Goal: Book appointment/travel/reservation

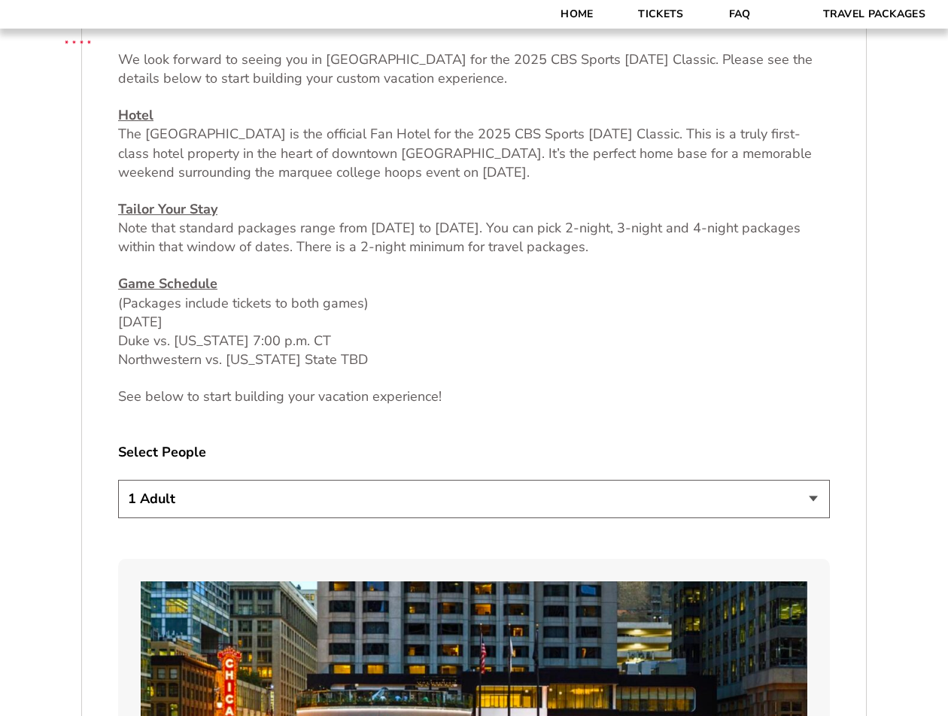
scroll to position [625, 0]
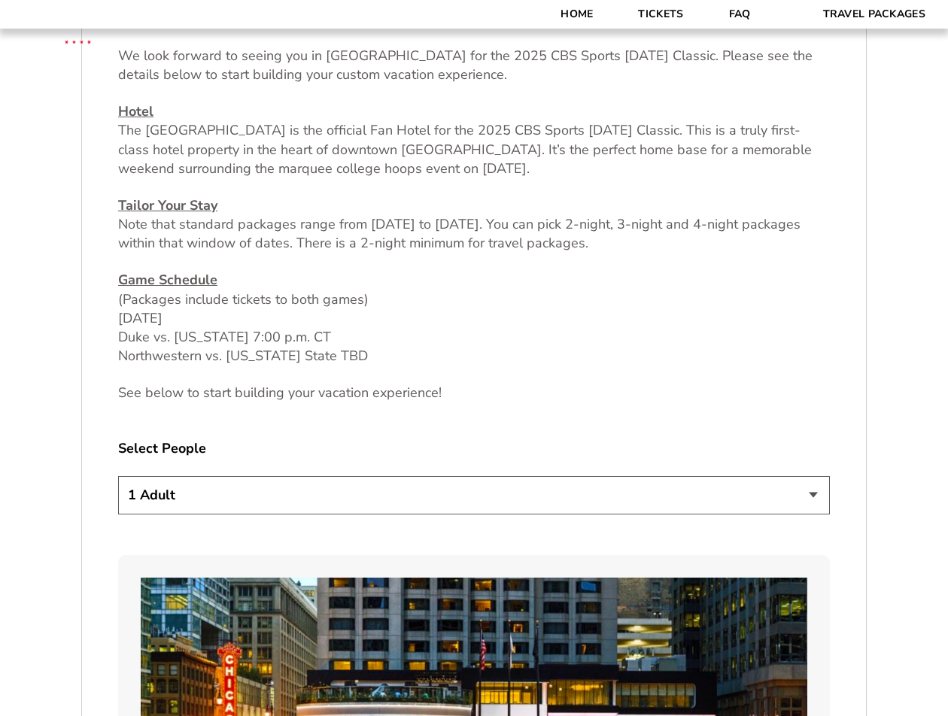
click at [775, 494] on select "1 Adult 2 Adults 3 Adults 4 Adults 2 Adults + 1 Child 2 Adults + 2 Children 2 A…" at bounding box center [474, 495] width 712 height 38
select select "2 Adults"
click at [118, 476] on select "1 Adult 2 Adults 3 Adults 4 Adults 2 Adults + 1 Child 2 Adults + 2 Children 2 A…" at bounding box center [474, 495] width 712 height 38
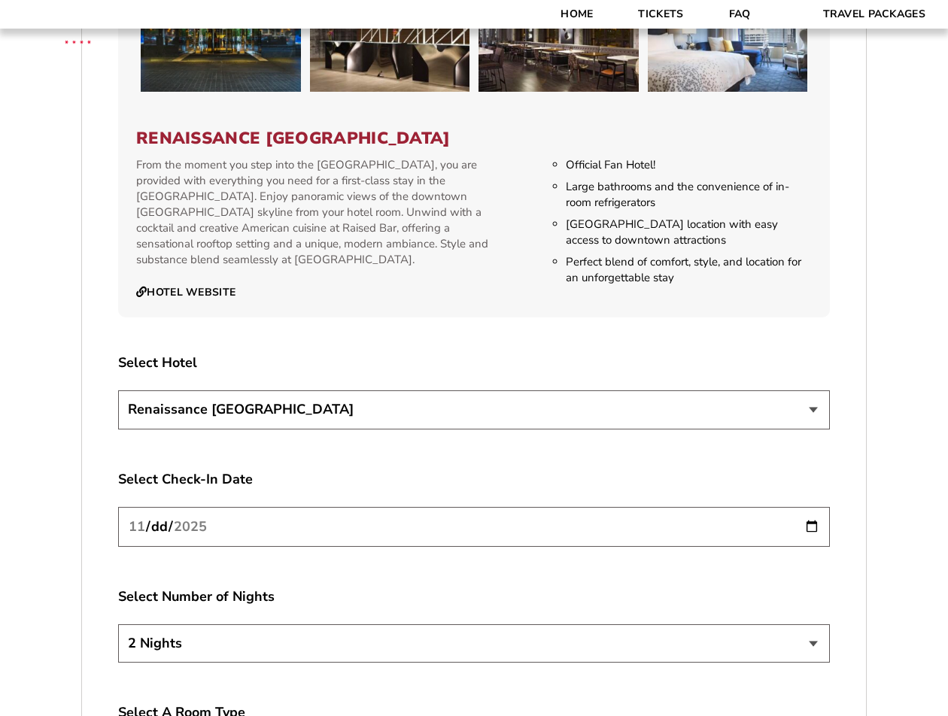
scroll to position [1990, 0]
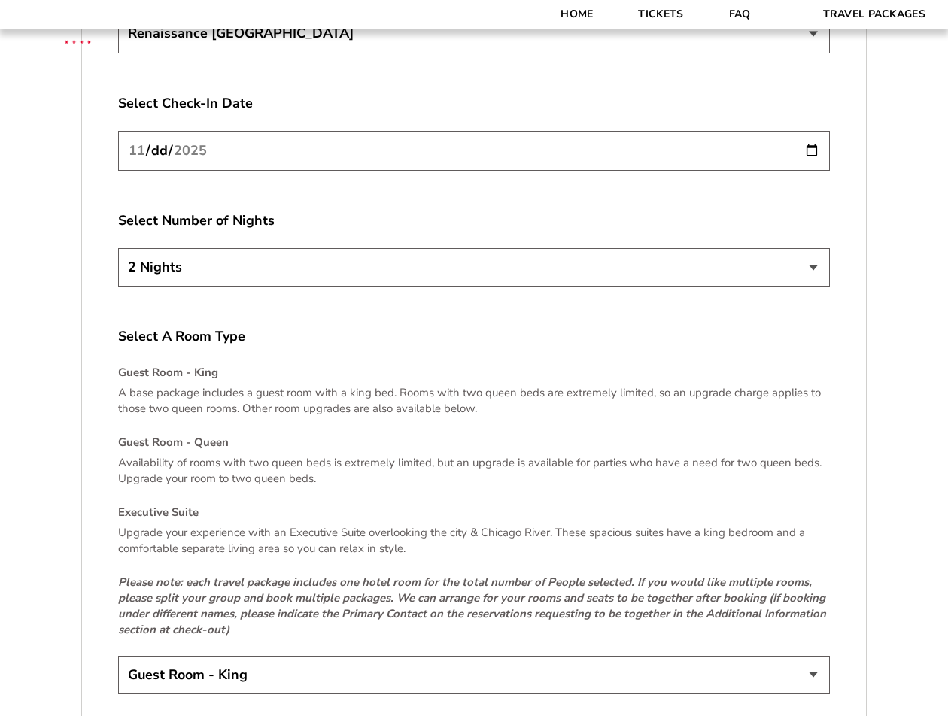
click at [816, 262] on select "2 Nights 3 Nights 4 Nights" at bounding box center [474, 267] width 712 height 38
select select "3 Nights"
click at [118, 248] on select "2 Nights 3 Nights 4 Nights" at bounding box center [474, 267] width 712 height 38
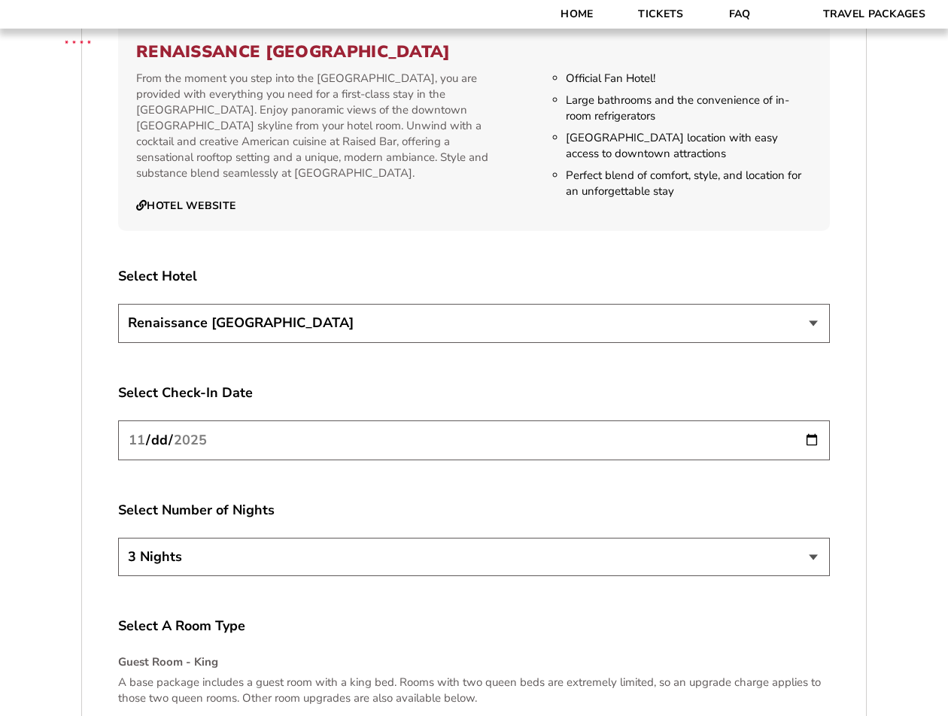
scroll to position [1655, 0]
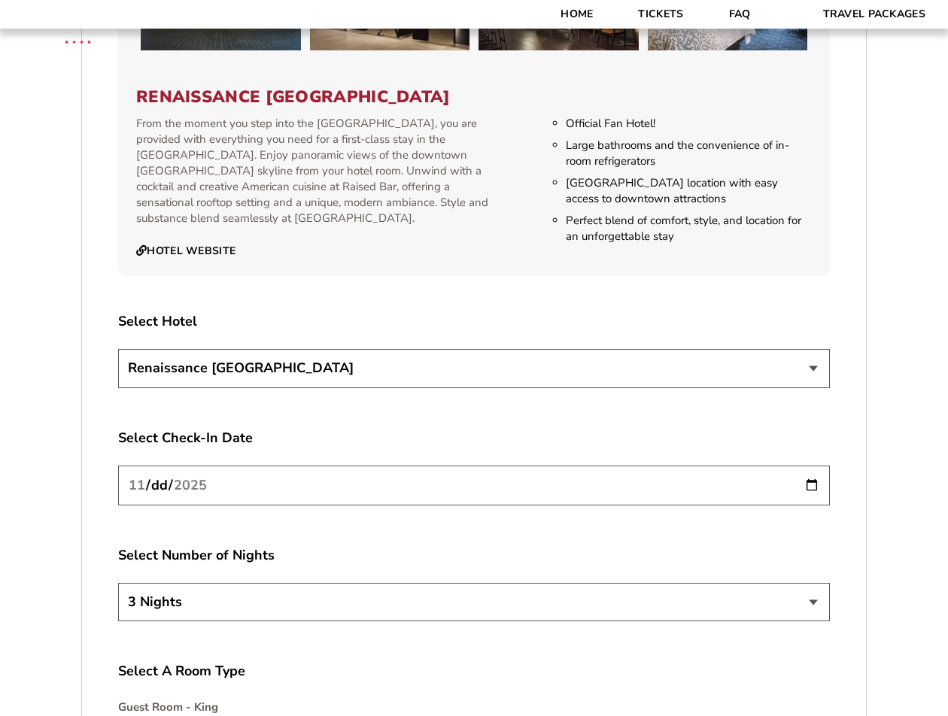
click at [808, 483] on input "[DATE]" at bounding box center [474, 486] width 712 height 40
type input "[DATE]"
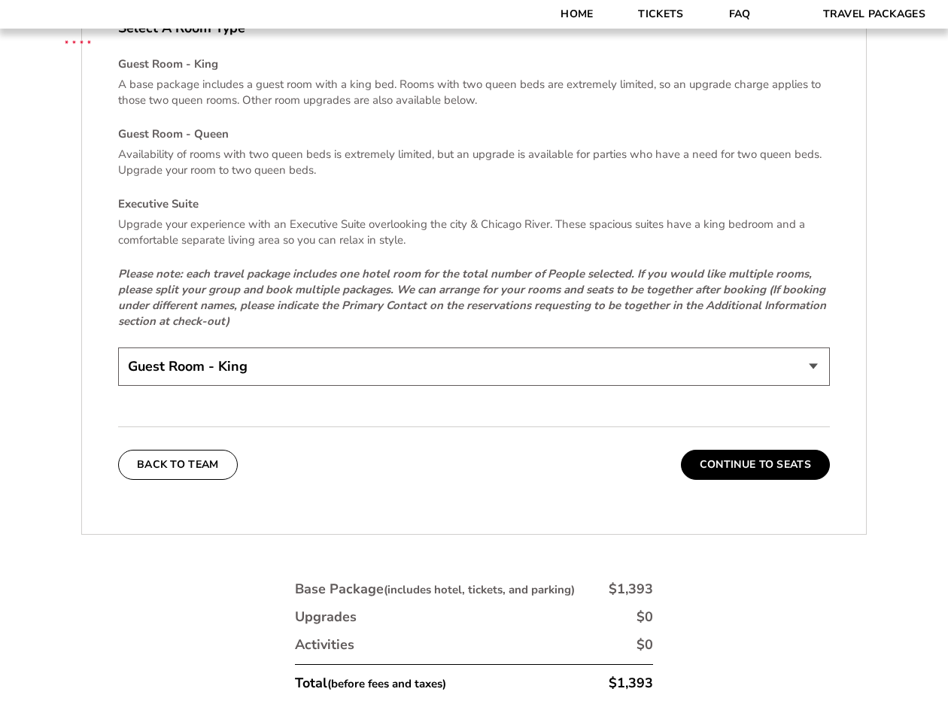
scroll to position [2246, 0]
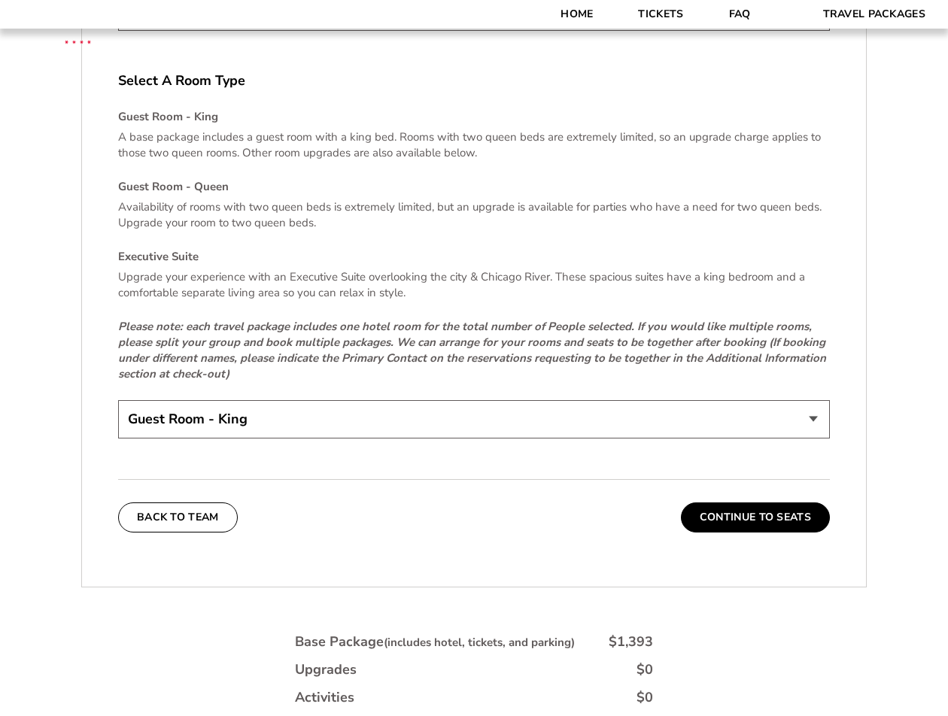
click at [777, 413] on select "Guest Room - King Guest Room - Queen (+$95 per night) Executive Suite (+$315 pe…" at bounding box center [474, 419] width 712 height 38
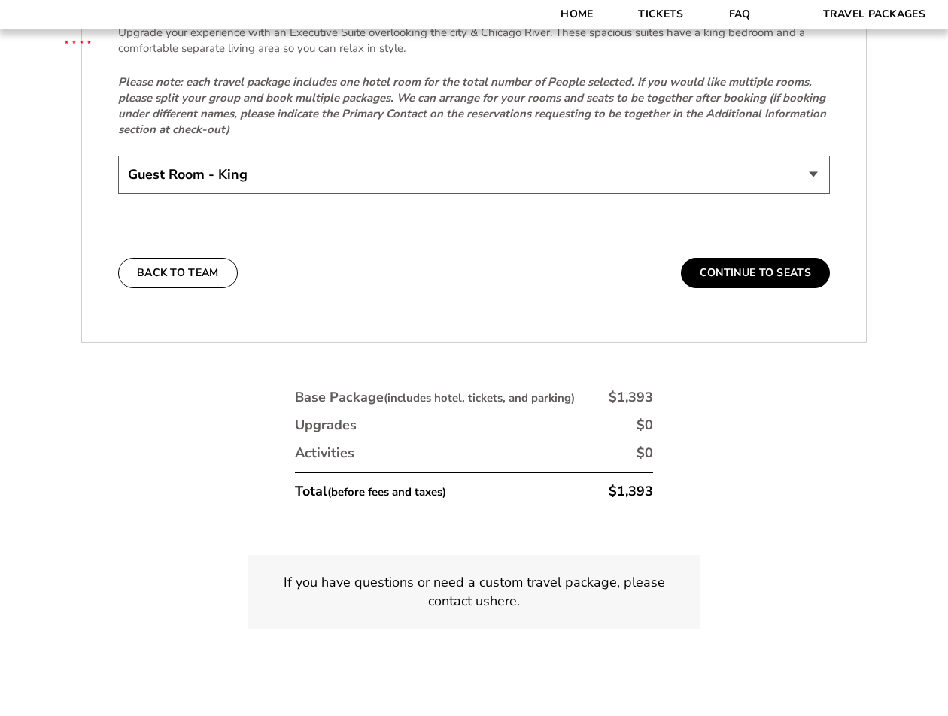
scroll to position [2456, 0]
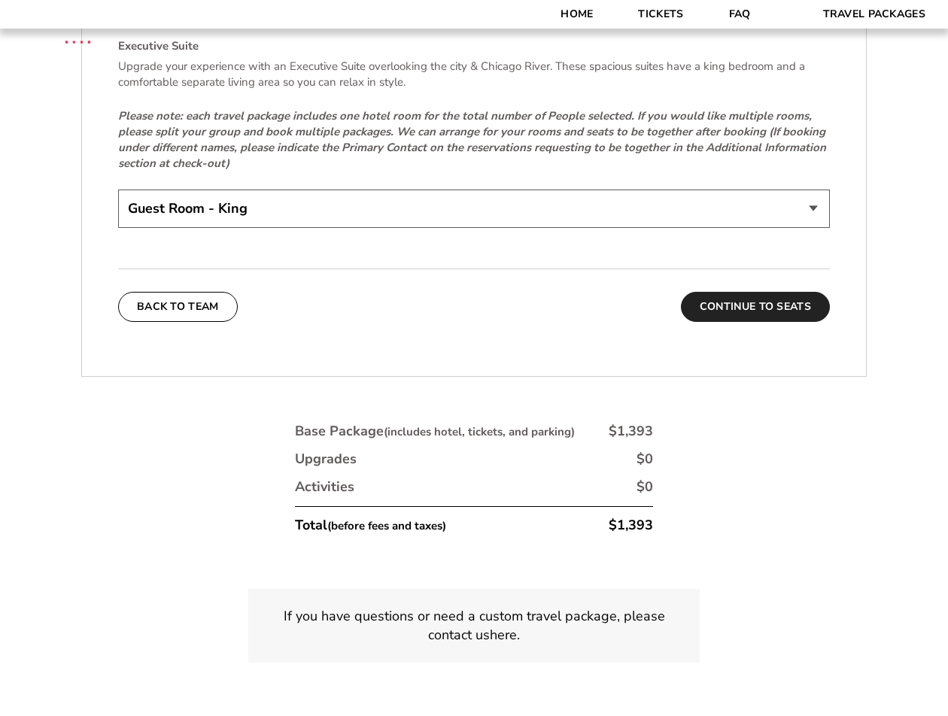
click at [738, 300] on button "Continue To Seats" at bounding box center [755, 307] width 149 height 30
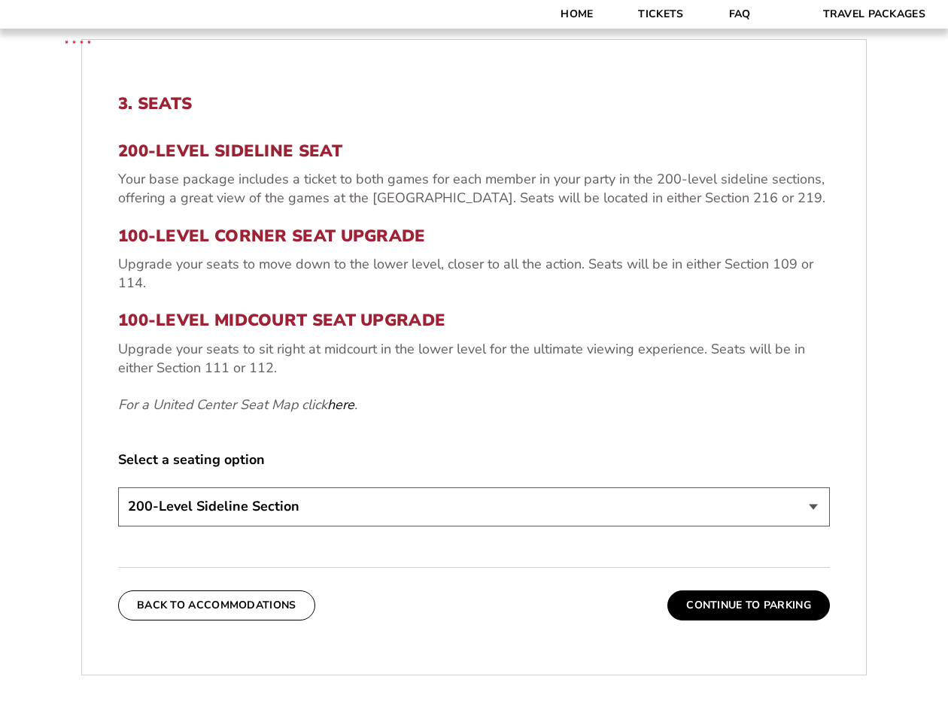
scroll to position [524, 0]
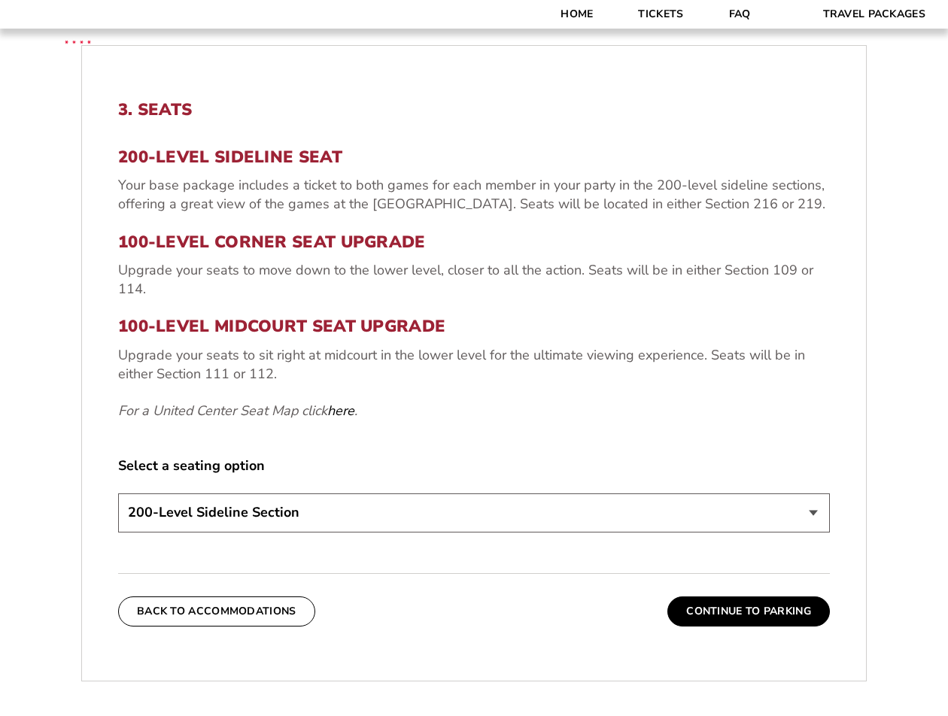
click at [811, 516] on select "200-Level Sideline Section 100-Level Corner Seat Upgrade (+$80 per person) 100-…" at bounding box center [474, 513] width 712 height 38
click at [560, 395] on div "200-Level Sideline Seat Your base package includes a ticket to both games for e…" at bounding box center [474, 284] width 712 height 273
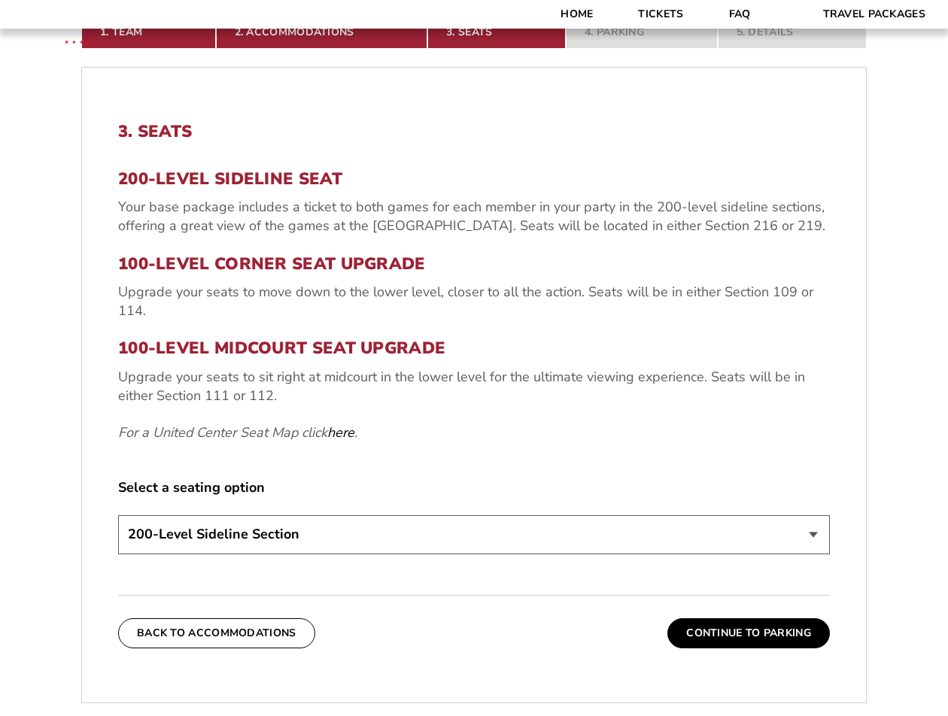
scroll to position [500, 0]
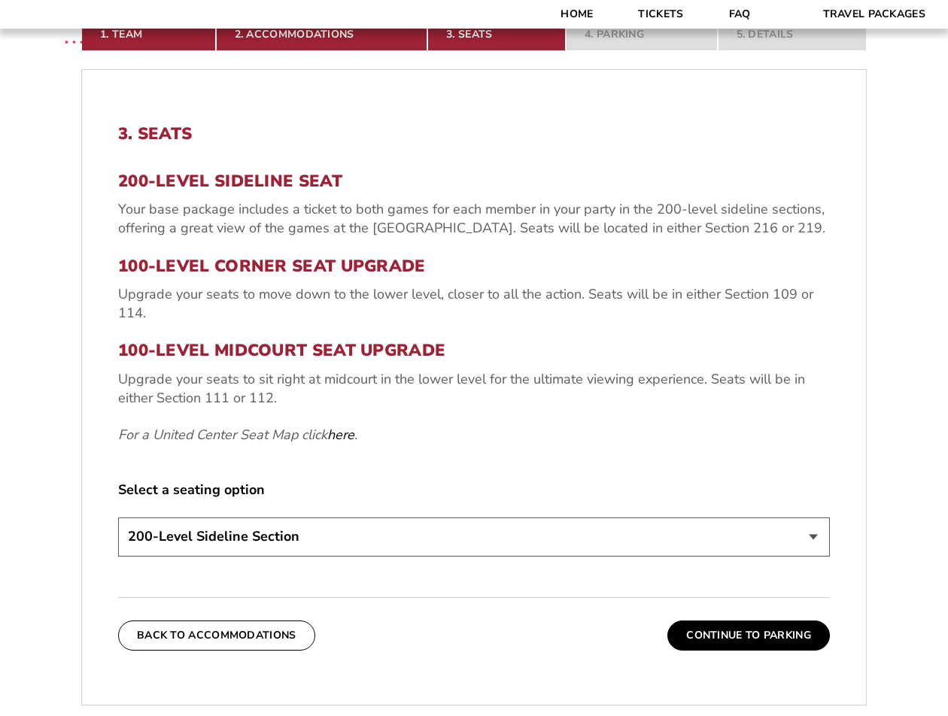
click at [766, 543] on select "200-Level Sideline Section 100-Level Corner Seat Upgrade (+$80 per person) 100-…" at bounding box center [474, 537] width 712 height 38
click at [118, 518] on select "200-Level Sideline Section 100-Level Corner Seat Upgrade (+$80 per person) 100-…" at bounding box center [474, 537] width 712 height 38
click at [816, 538] on select "200-Level Sideline Section 100-Level Corner Seat Upgrade (+$80 per person) 100-…" at bounding box center [474, 537] width 712 height 38
select select "200-Level Sideline Section"
click at [118, 518] on select "200-Level Sideline Section 100-Level Corner Seat Upgrade (+$80 per person) 100-…" at bounding box center [474, 537] width 712 height 38
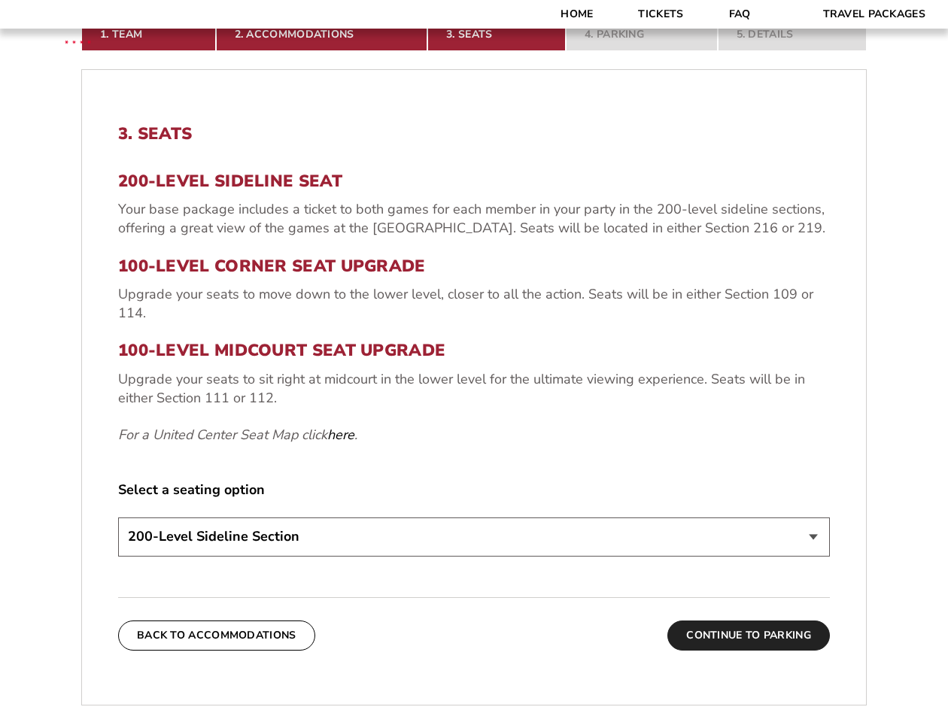
click at [747, 629] on button "Continue To Parking" at bounding box center [749, 636] width 163 height 30
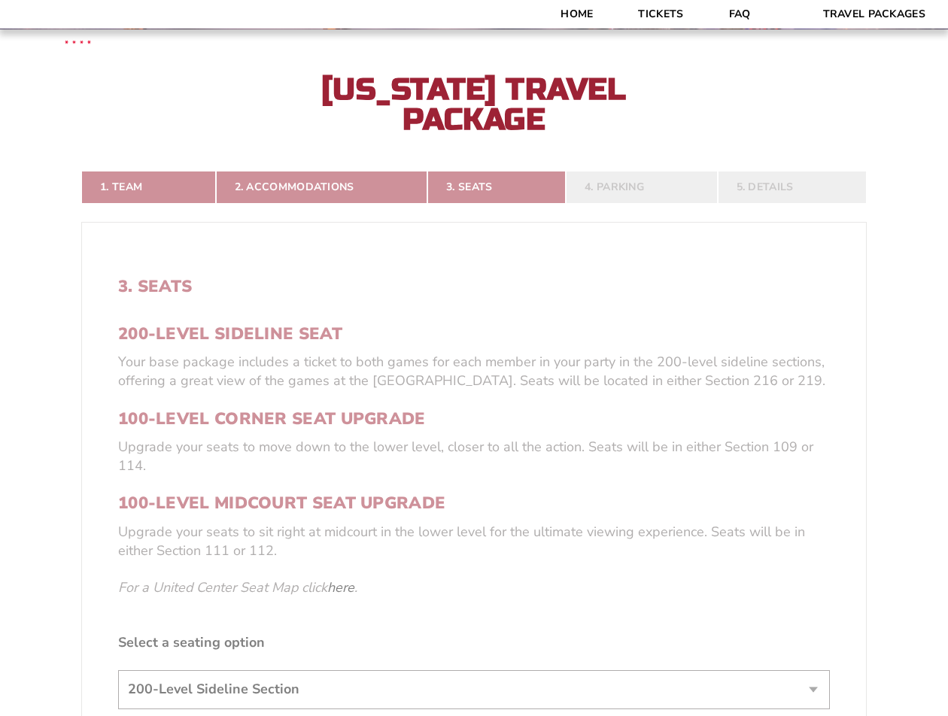
scroll to position [339, 0]
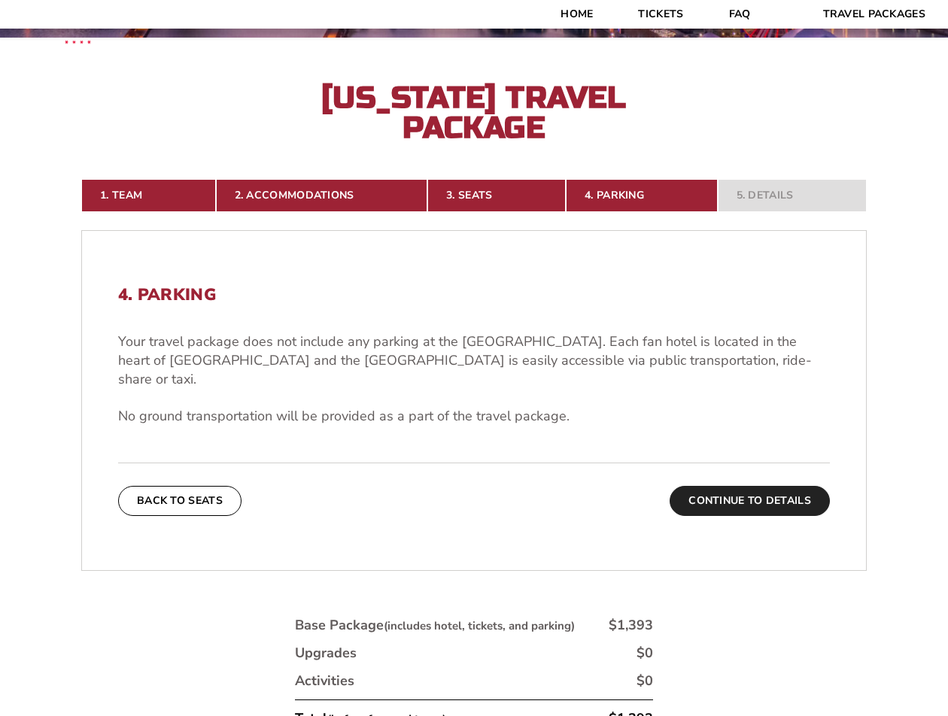
click at [742, 486] on button "Continue To Details" at bounding box center [750, 501] width 160 height 30
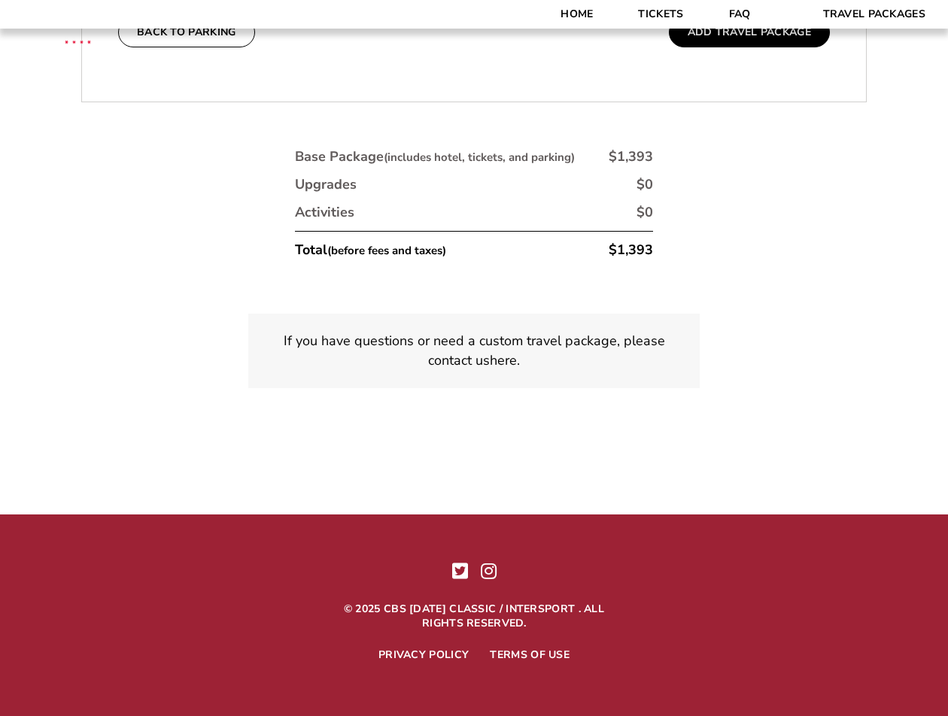
scroll to position [554, 0]
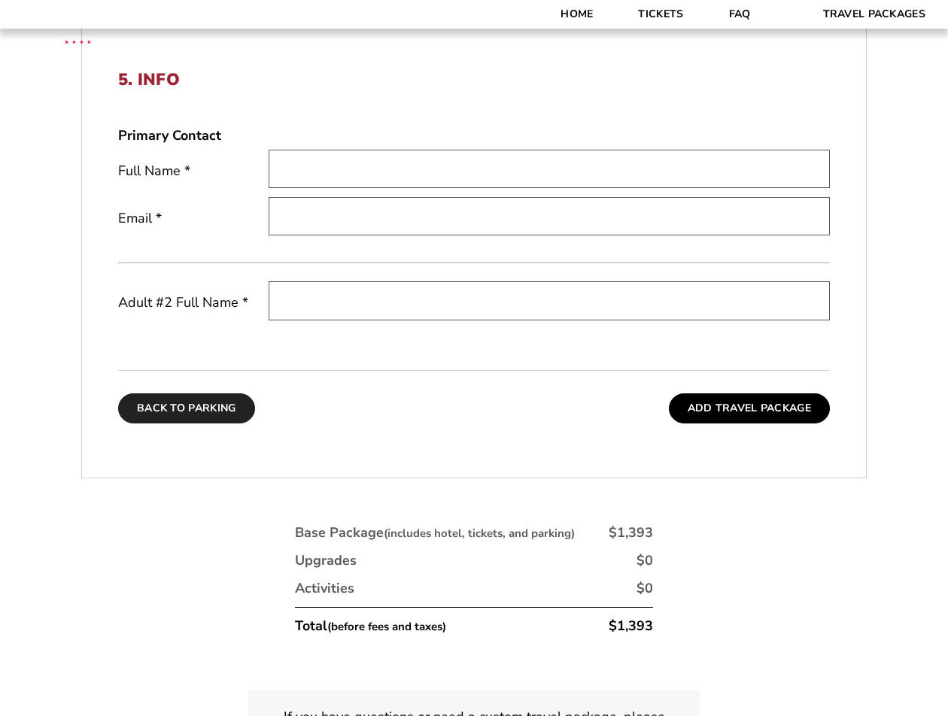
click at [192, 417] on button "Back To Parking" at bounding box center [186, 409] width 137 height 30
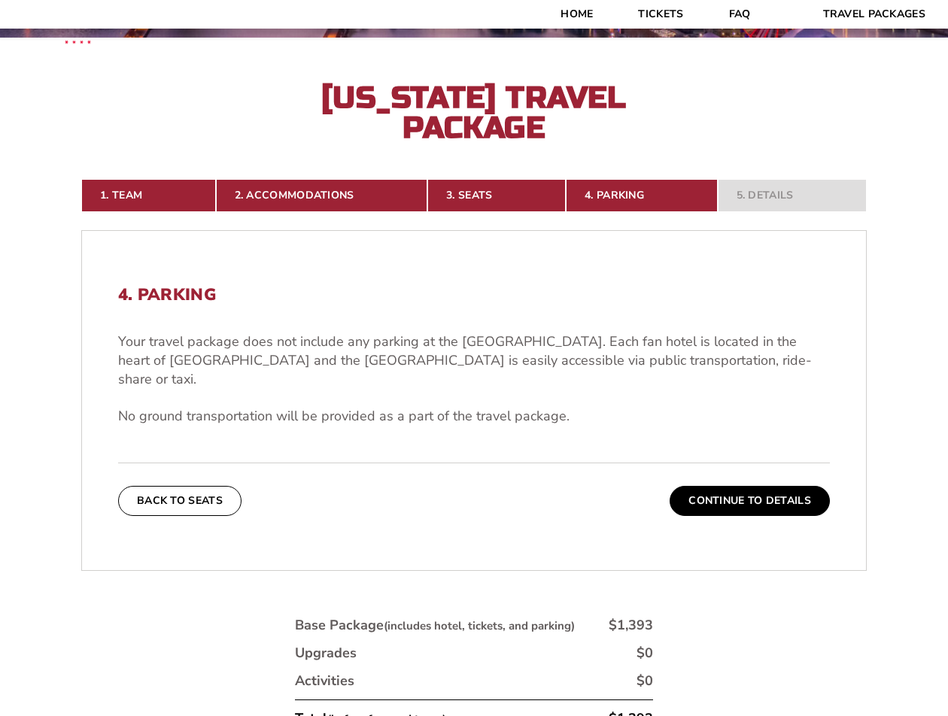
scroll to position [0, 0]
